Goal: Transaction & Acquisition: Purchase product/service

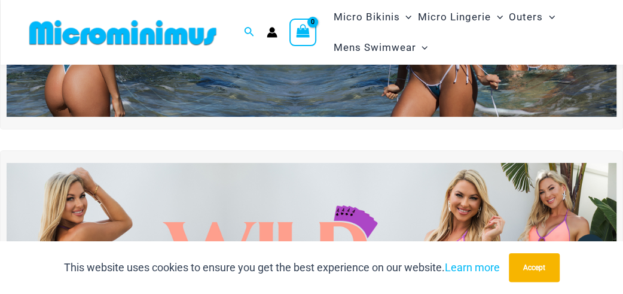
scroll to position [248, 0]
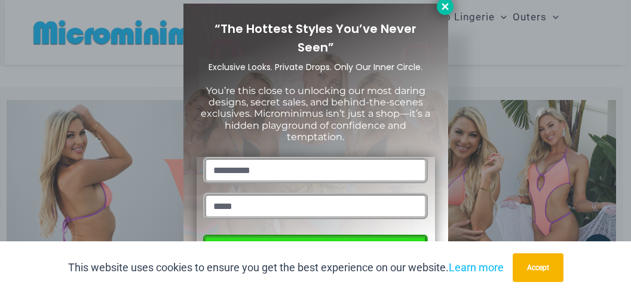
click at [448, 10] on icon at bounding box center [445, 6] width 11 height 11
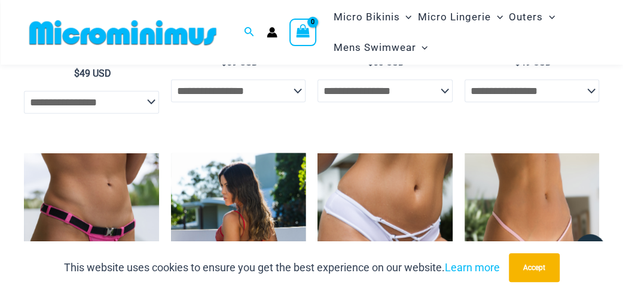
scroll to position [3405, 0]
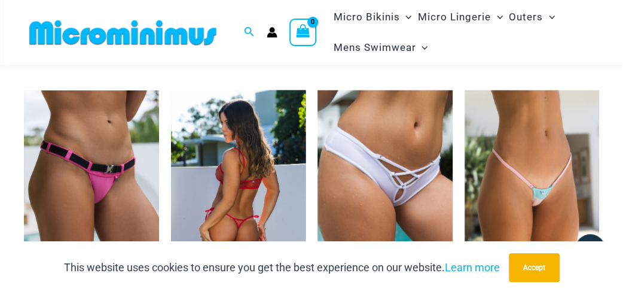
click at [261, 169] on img at bounding box center [238, 191] width 135 height 202
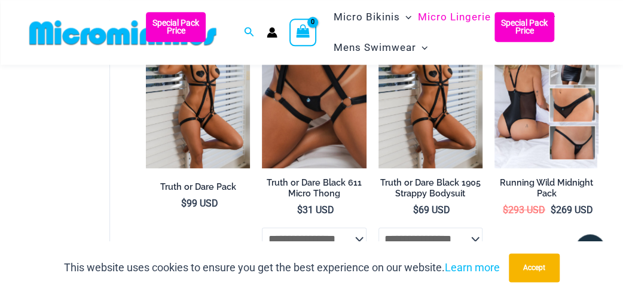
scroll to position [242, 0]
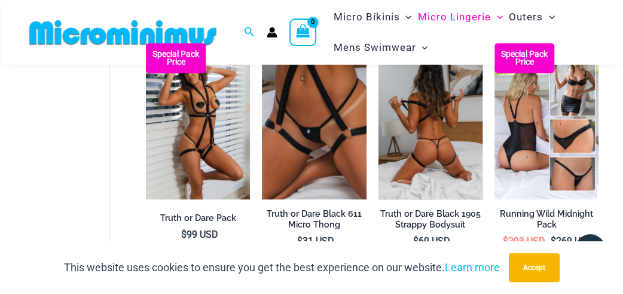
click at [437, 146] on img at bounding box center [430, 121] width 104 height 156
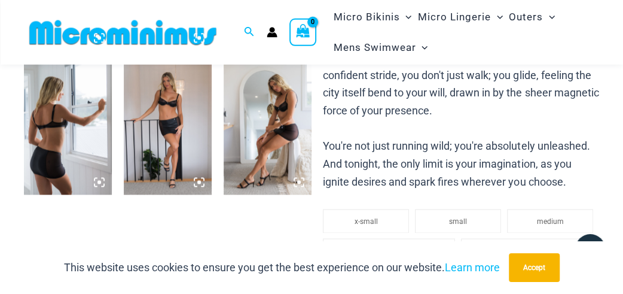
scroll to position [557, 0]
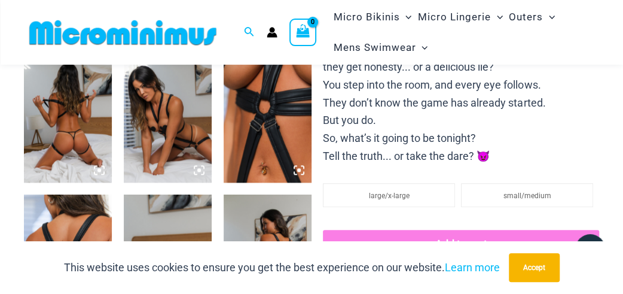
scroll to position [682, 0]
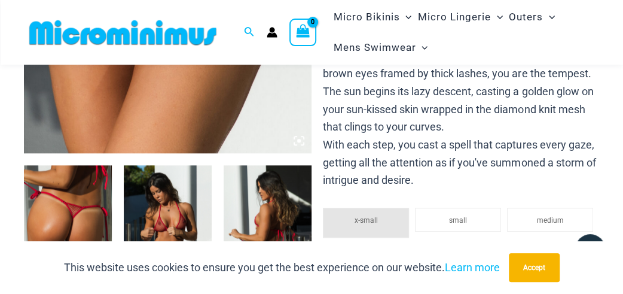
scroll to position [505, 0]
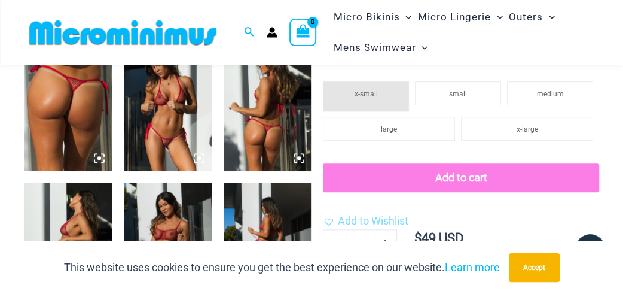
click at [152, 133] on img at bounding box center [168, 105] width 88 height 132
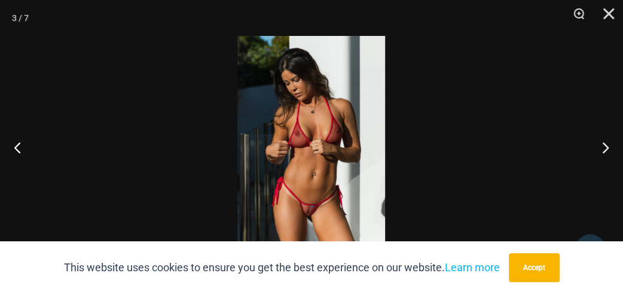
click at [276, 180] on img at bounding box center [311, 147] width 148 height 222
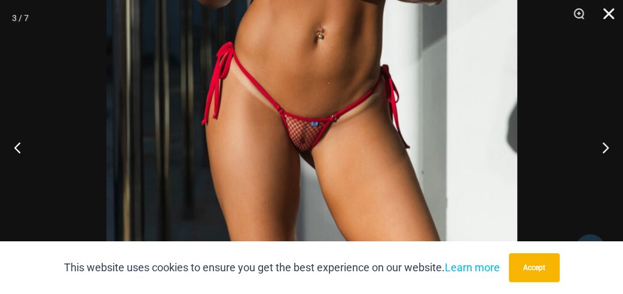
click at [609, 18] on button "Close" at bounding box center [604, 18] width 30 height 36
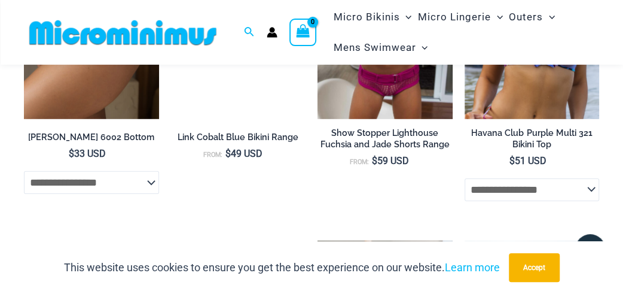
scroll to position [1957, 0]
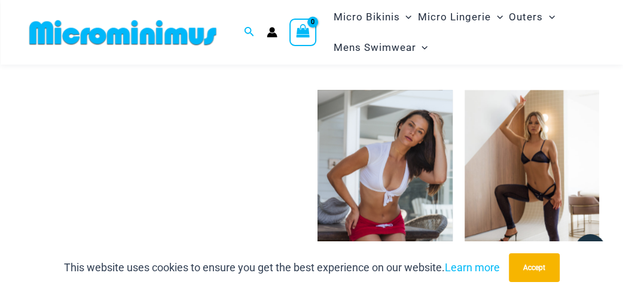
scroll to position [2836, 0]
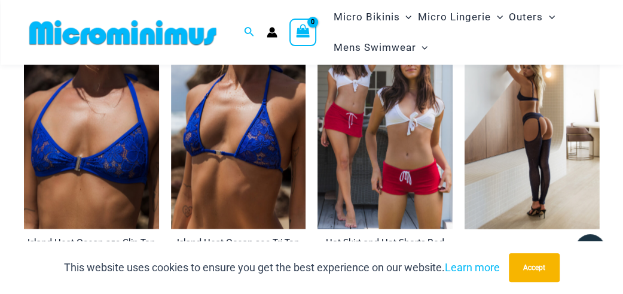
click at [515, 152] on img at bounding box center [532, 127] width 135 height 202
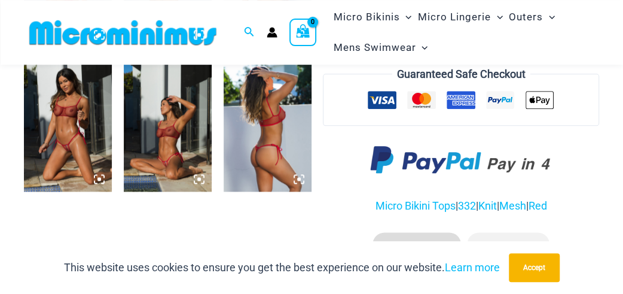
scroll to position [619, 0]
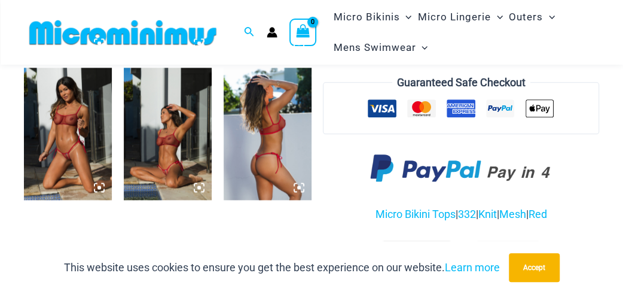
click at [65, 132] on img at bounding box center [68, 134] width 88 height 132
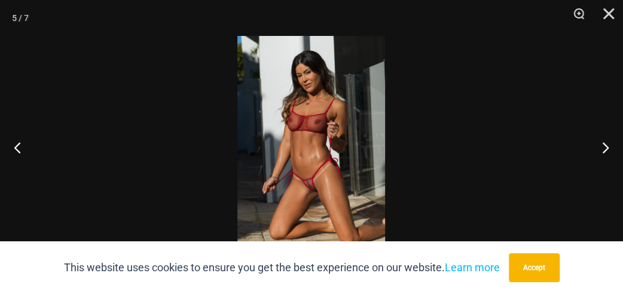
click at [344, 170] on img at bounding box center [311, 147] width 148 height 222
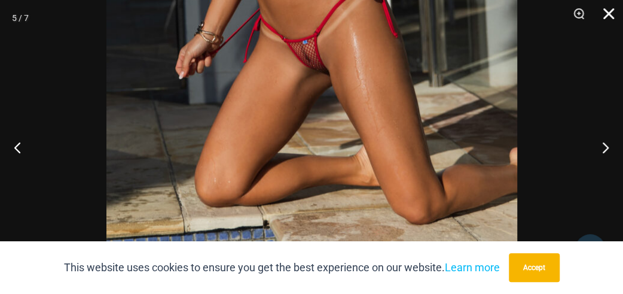
click at [610, 6] on button "Close" at bounding box center [604, 18] width 30 height 36
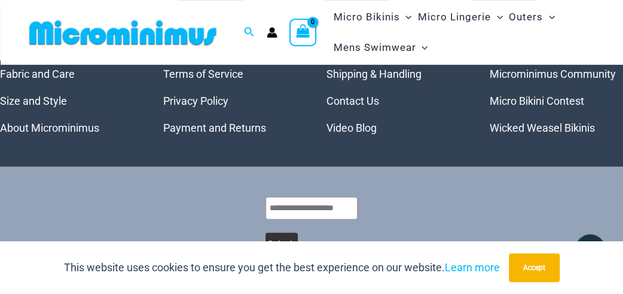
scroll to position [3334, 0]
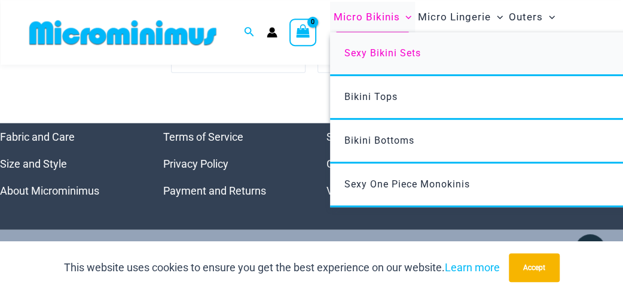
scroll to position [3434, 0]
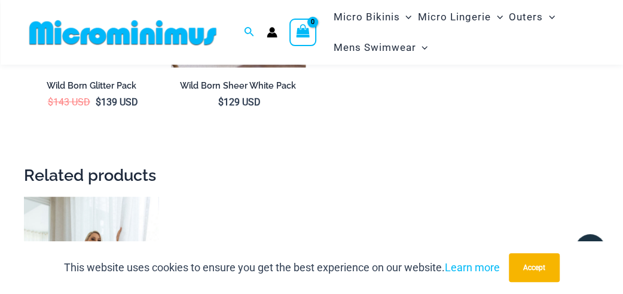
scroll to position [1315, 0]
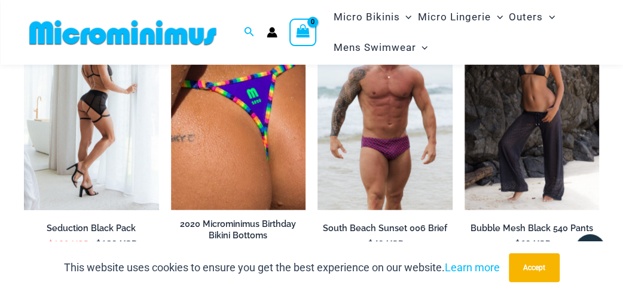
click at [96, 152] on img at bounding box center [91, 109] width 135 height 202
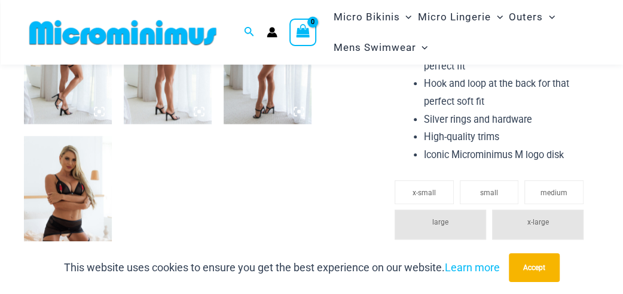
scroll to position [621, 0]
